Goal: Register for event/course

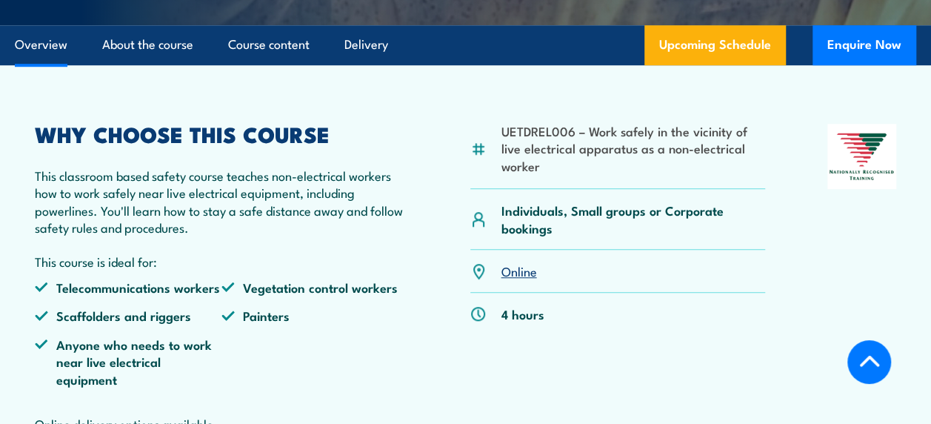
scroll to position [499, 0]
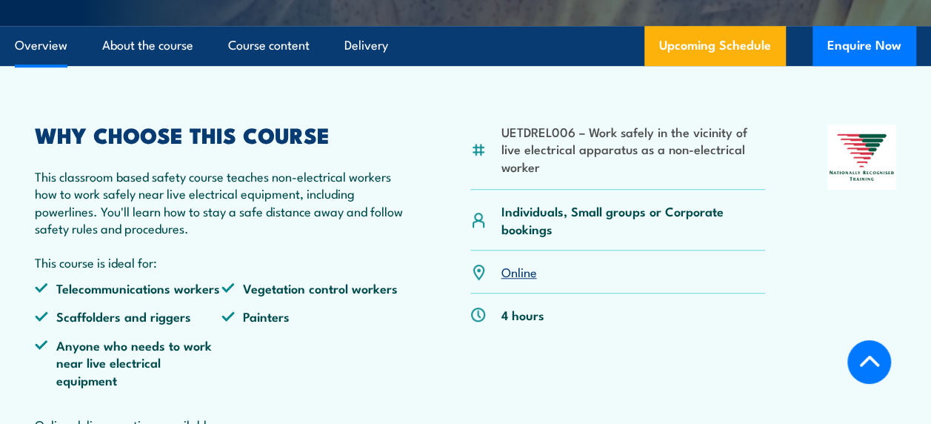
click at [516, 269] on link "Online" at bounding box center [519, 271] width 36 height 18
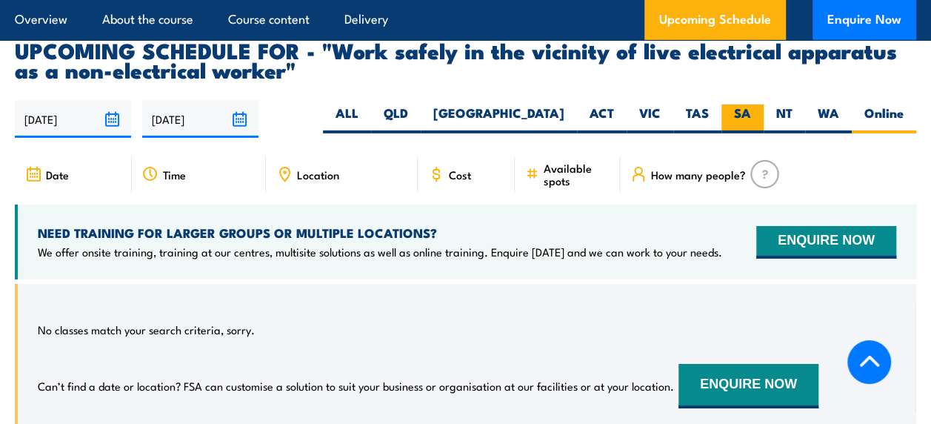
click at [732, 104] on label "SA" at bounding box center [743, 118] width 42 height 29
click at [751, 104] on input "SA" at bounding box center [756, 109] width 10 height 10
radio input "true"
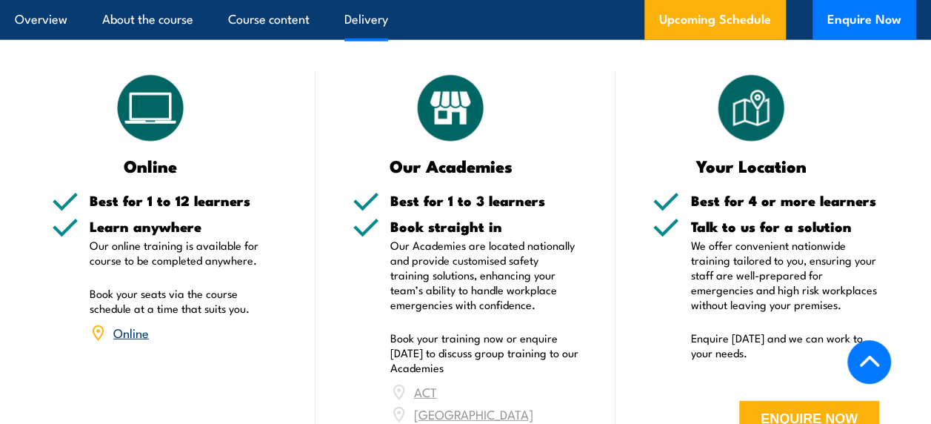
scroll to position [1769, 0]
